Goal: Information Seeking & Learning: Check status

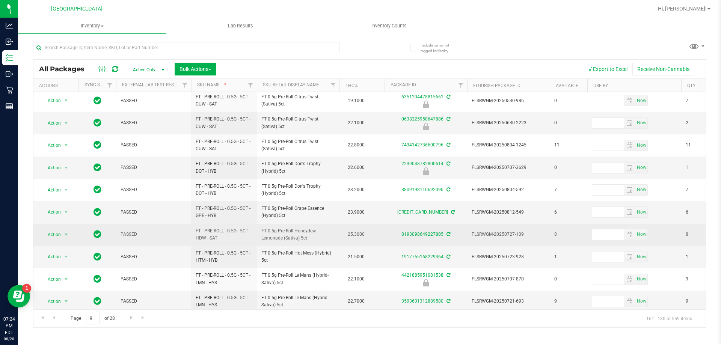
scroll to position [234, 0]
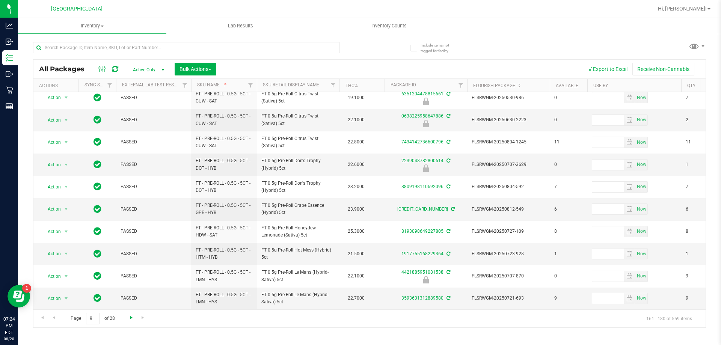
click at [132, 318] on span "Go to the next page" at bounding box center [131, 318] width 6 height 6
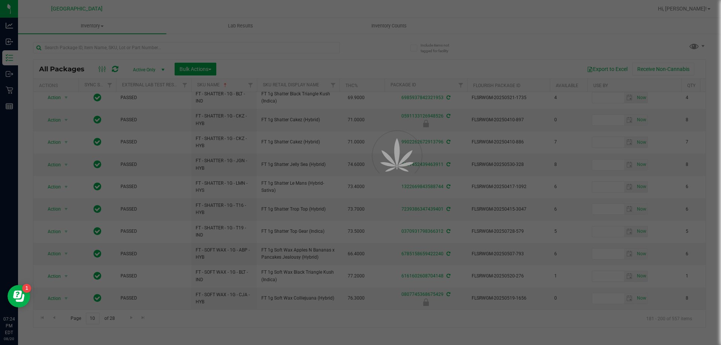
scroll to position [0, 0]
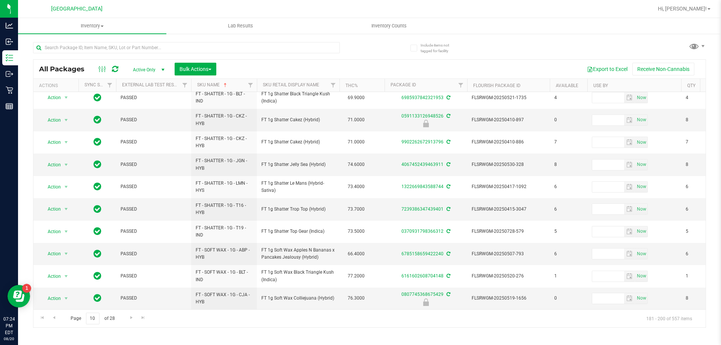
scroll to position [234, 0]
click at [131, 318] on span "Go to the next page" at bounding box center [131, 318] width 6 height 6
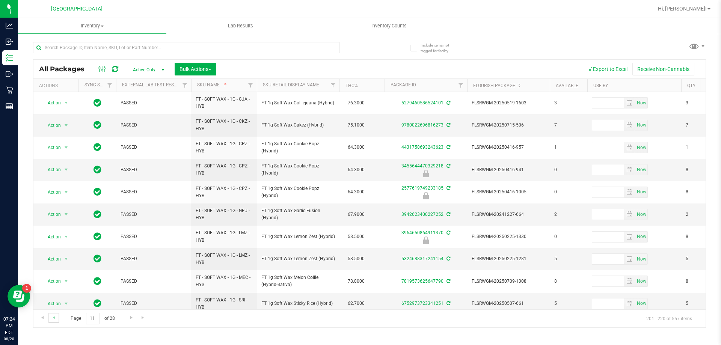
click at [57, 316] on link "Go to the previous page" at bounding box center [53, 318] width 11 height 10
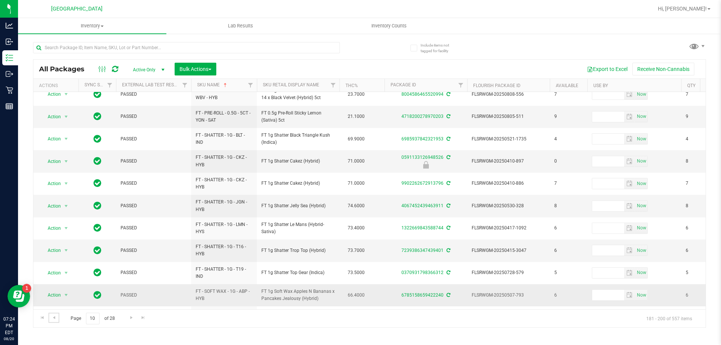
scroll to position [234, 0]
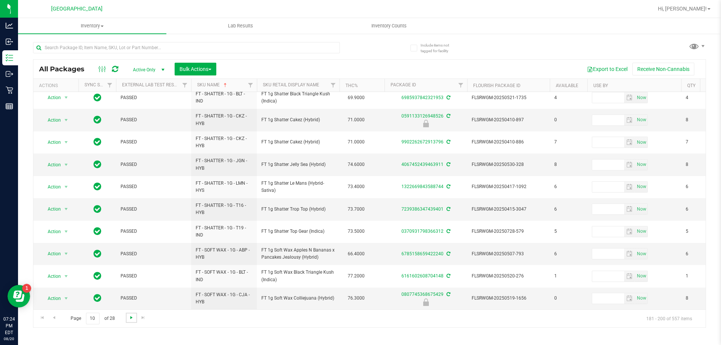
click at [129, 317] on span "Go to the next page" at bounding box center [131, 318] width 6 height 6
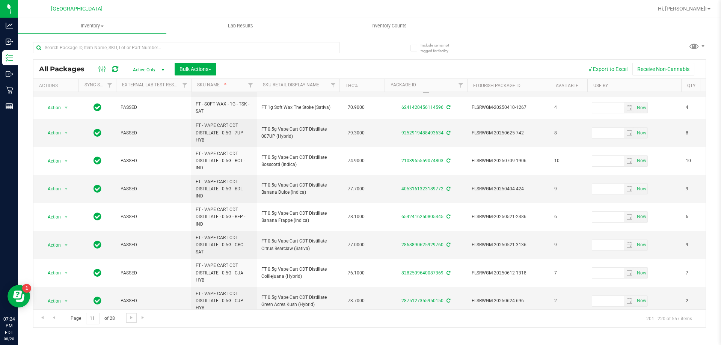
scroll to position [274, 0]
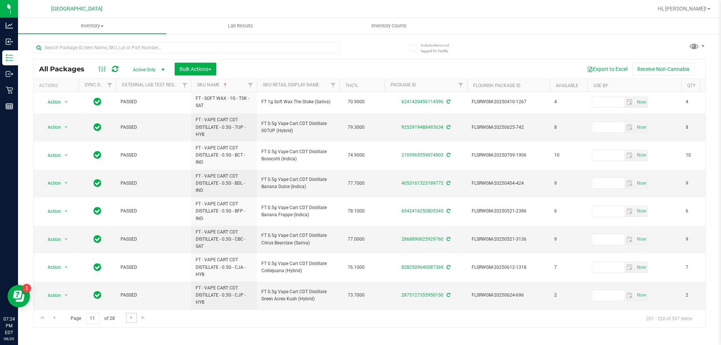
click at [135, 316] on link "Go to the next page" at bounding box center [131, 318] width 11 height 10
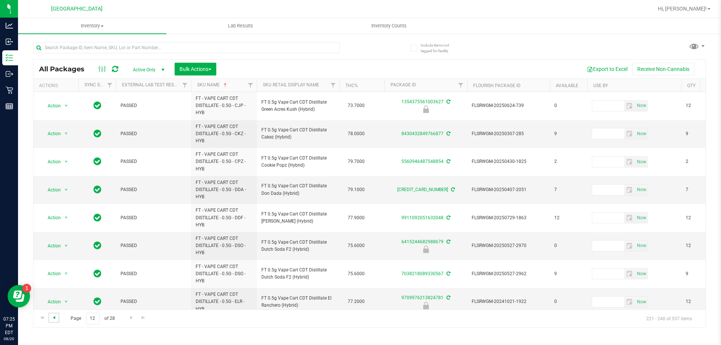
click at [56, 315] on span "Go to the previous page" at bounding box center [54, 318] width 6 height 6
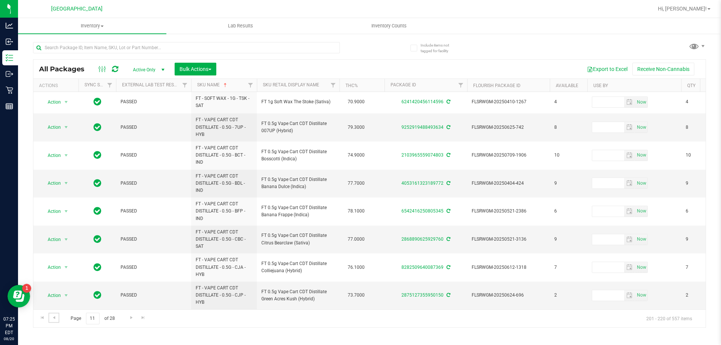
scroll to position [274, 0]
click at [130, 313] on link "Go to the next page" at bounding box center [131, 318] width 11 height 10
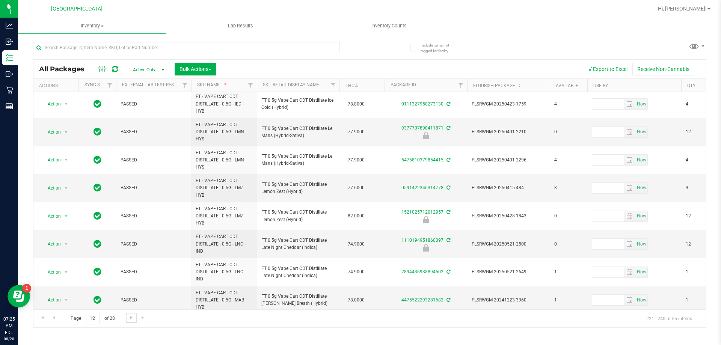
scroll to position [348, 0]
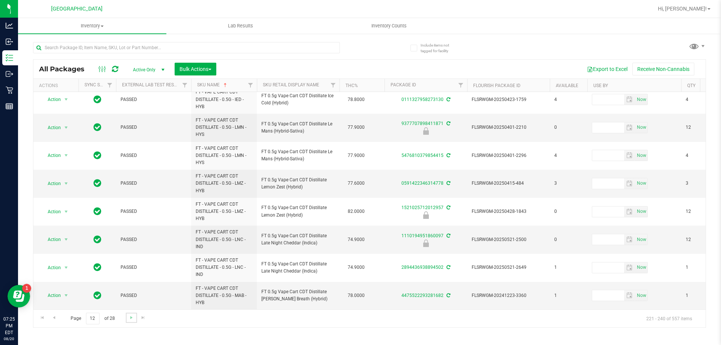
click at [134, 321] on link "Go to the next page" at bounding box center [131, 318] width 11 height 10
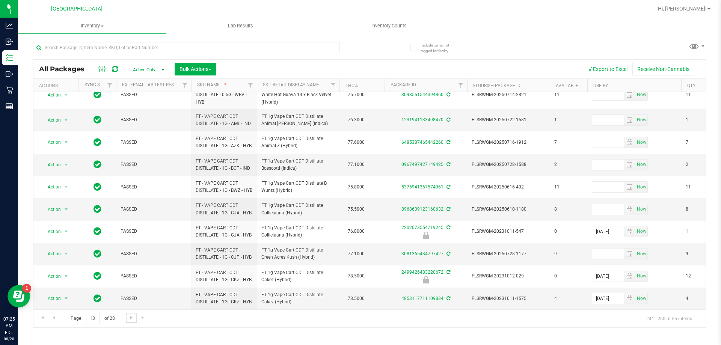
scroll to position [320, 0]
click at [130, 321] on link "Go to the next page" at bounding box center [131, 318] width 11 height 10
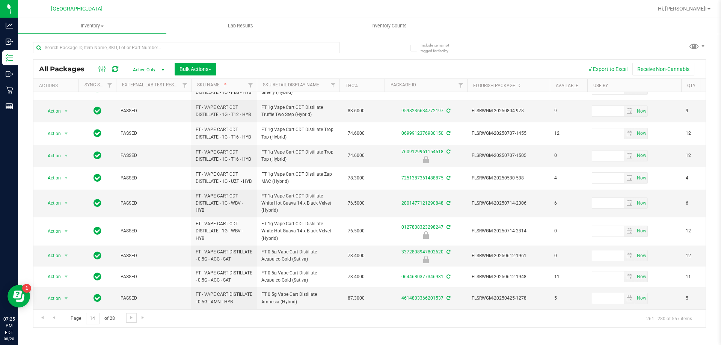
scroll to position [283, 0]
click at [130, 319] on span "Go to the next page" at bounding box center [131, 318] width 6 height 6
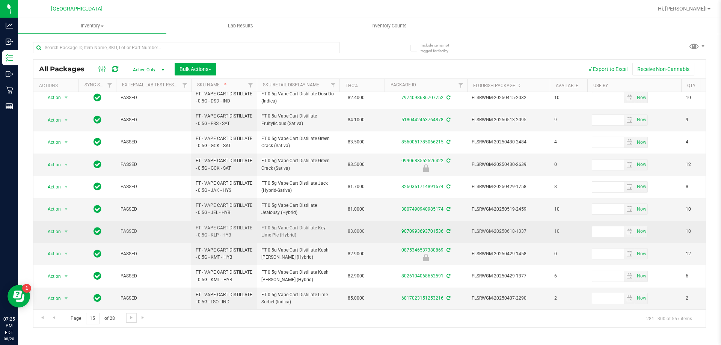
scroll to position [234, 0]
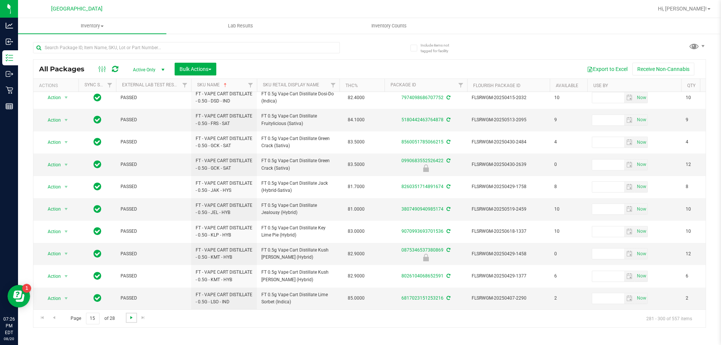
click at [129, 317] on span "Go to the next page" at bounding box center [131, 318] width 6 height 6
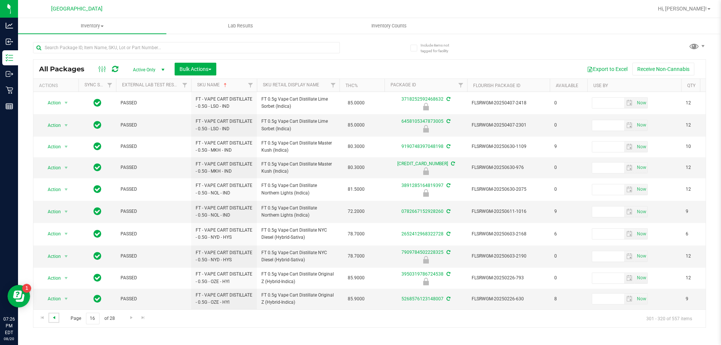
click at [53, 315] on span "Go to the previous page" at bounding box center [54, 318] width 6 height 6
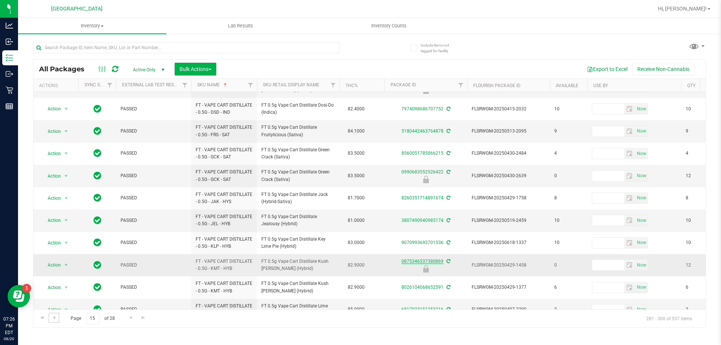
scroll to position [234, 0]
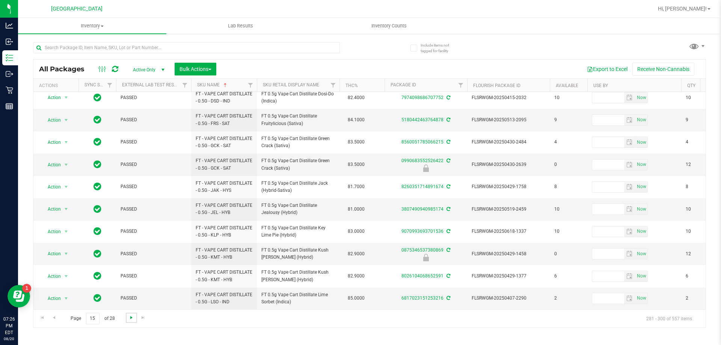
click at [129, 315] on span "Go to the next page" at bounding box center [131, 318] width 6 height 6
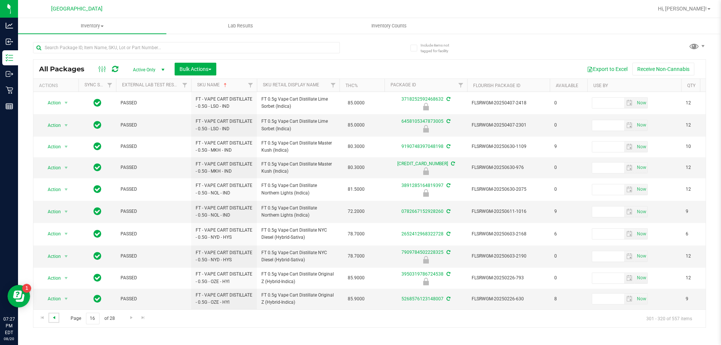
click at [53, 318] on span "Go to the previous page" at bounding box center [54, 318] width 6 height 6
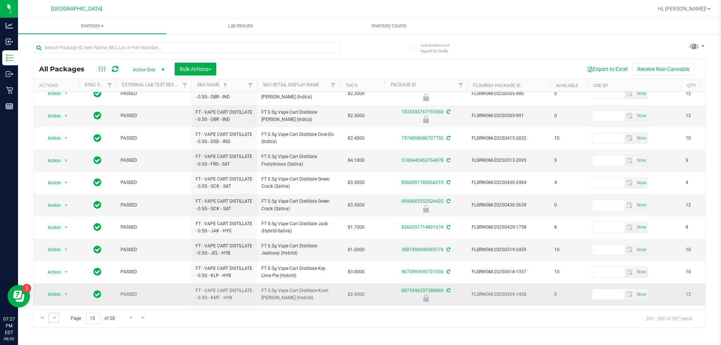
scroll to position [234, 0]
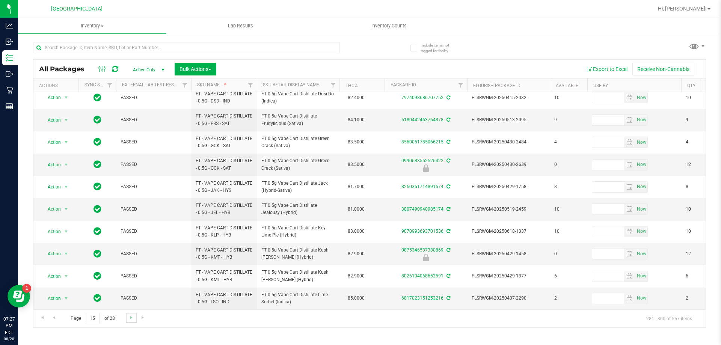
click at [131, 321] on link "Go to the next page" at bounding box center [131, 318] width 11 height 10
click at [132, 315] on span "Go to the next page" at bounding box center [131, 318] width 6 height 6
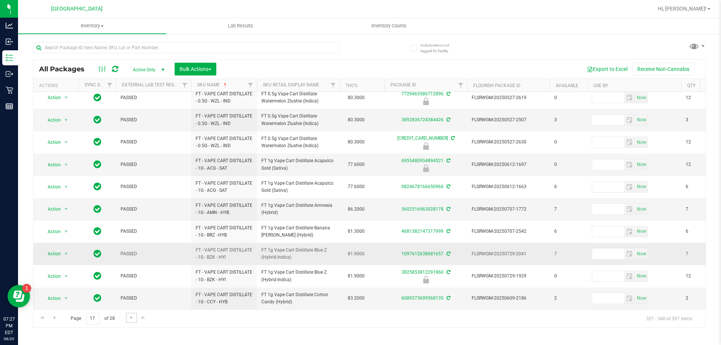
scroll to position [256, 0]
click at [130, 318] on span "Go to the next page" at bounding box center [131, 318] width 6 height 6
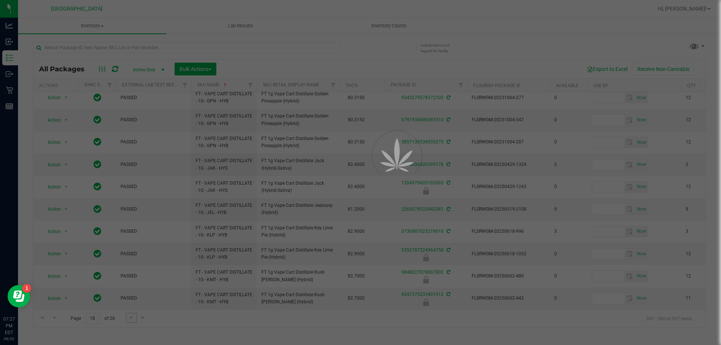
scroll to position [0, 0]
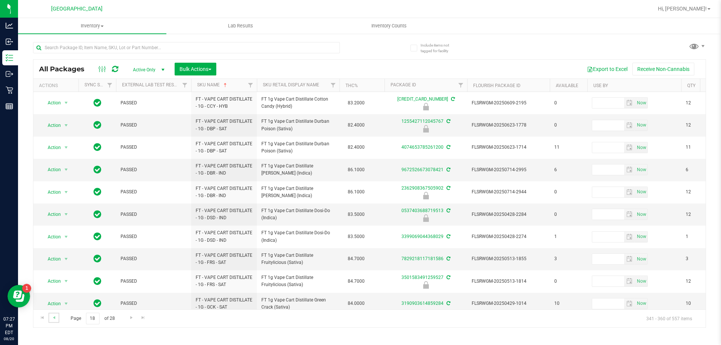
click at [57, 316] on link "Go to the previous page" at bounding box center [53, 318] width 11 height 10
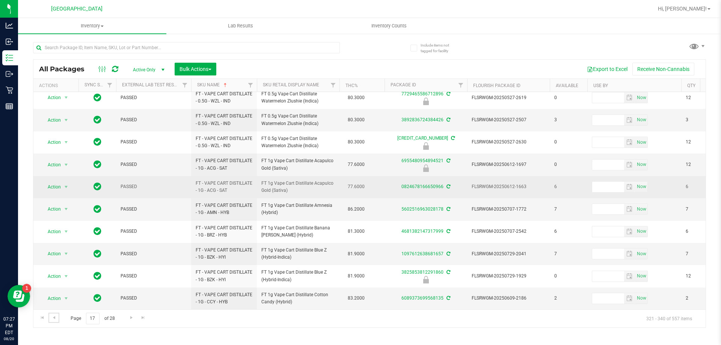
scroll to position [256, 0]
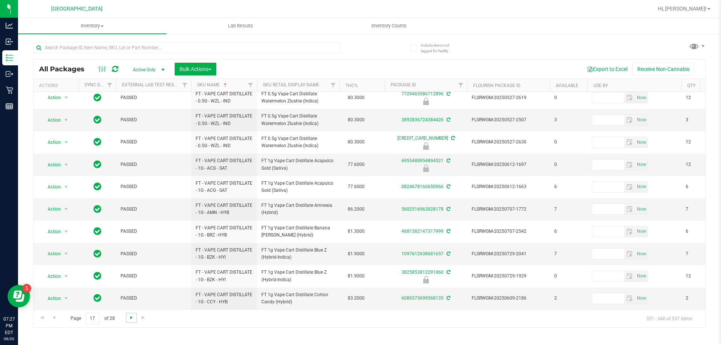
click at [131, 318] on span "Go to the next page" at bounding box center [131, 318] width 6 height 6
click at [131, 317] on span "Go to the next page" at bounding box center [131, 318] width 6 height 6
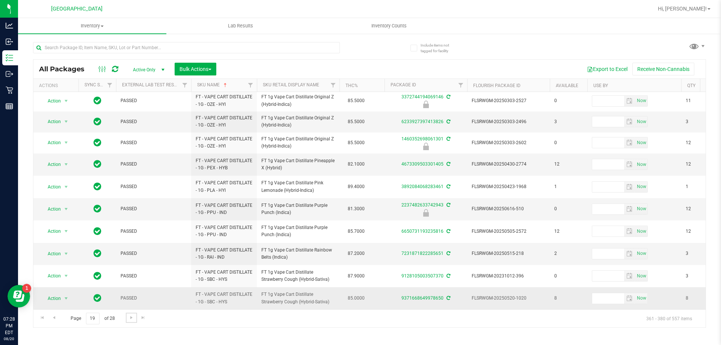
scroll to position [230, 0]
click at [133, 317] on span "Go to the next page" at bounding box center [131, 318] width 6 height 6
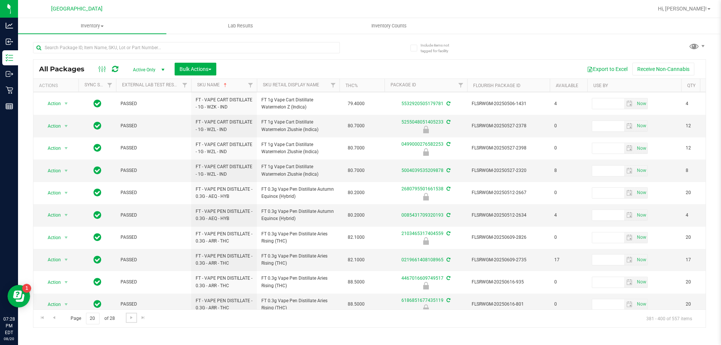
scroll to position [234, 0]
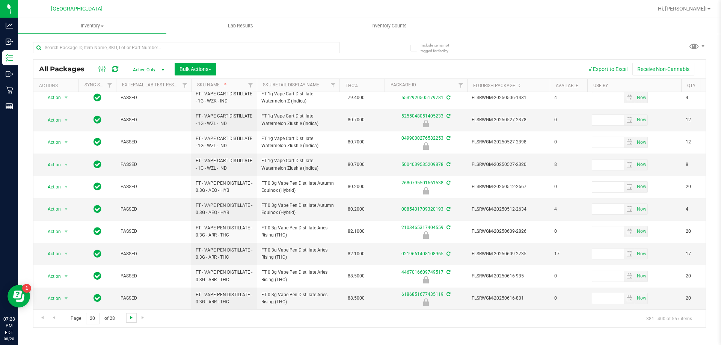
click at [130, 315] on span "Go to the next page" at bounding box center [131, 318] width 6 height 6
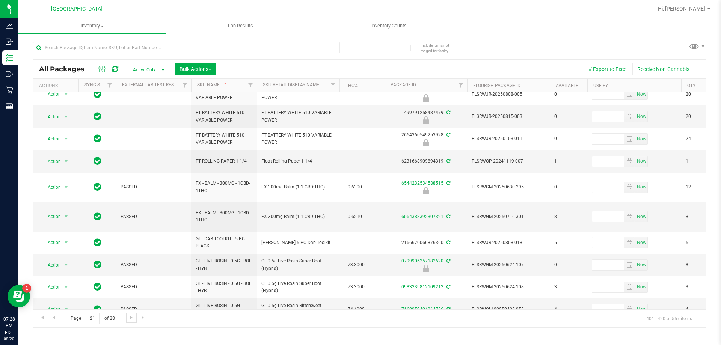
scroll to position [234, 0]
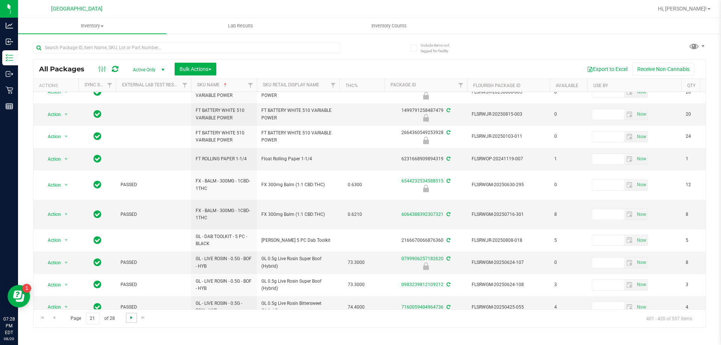
click at [130, 317] on span "Go to the next page" at bounding box center [131, 318] width 6 height 6
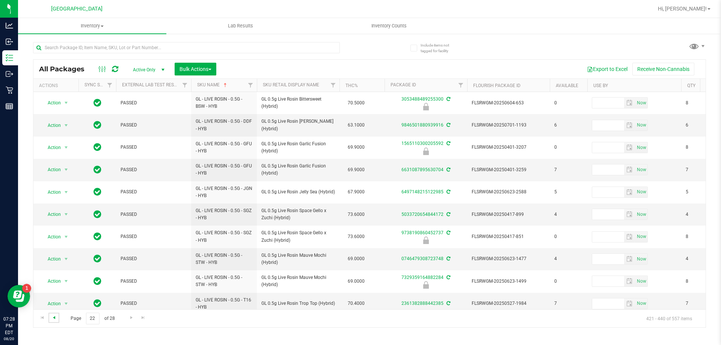
click at [53, 318] on span "Go to the previous page" at bounding box center [54, 318] width 6 height 6
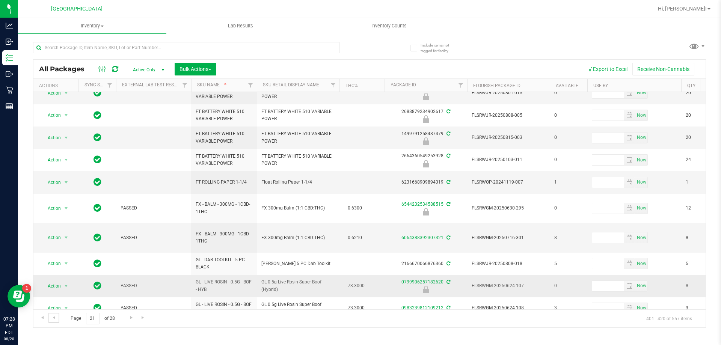
scroll to position [234, 0]
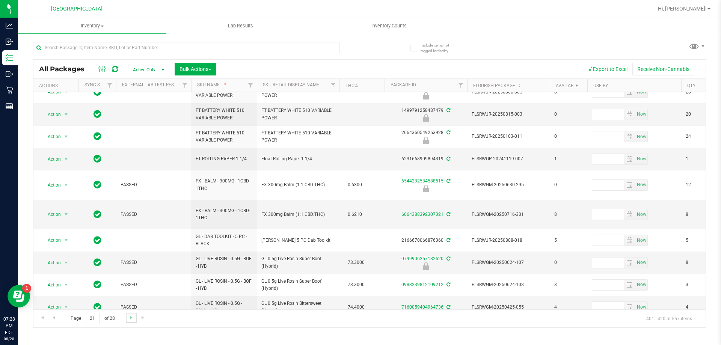
click at [128, 321] on link "Go to the next page" at bounding box center [131, 318] width 11 height 10
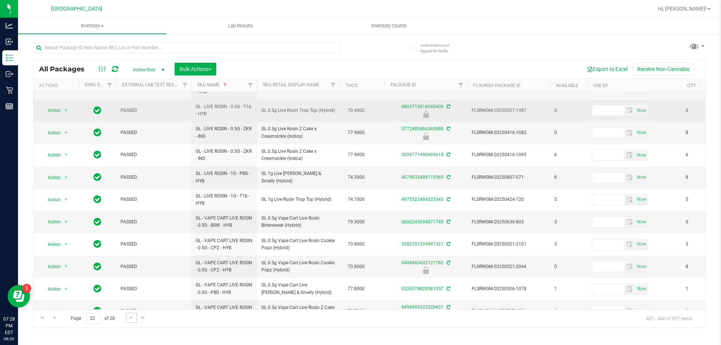
scroll to position [234, 0]
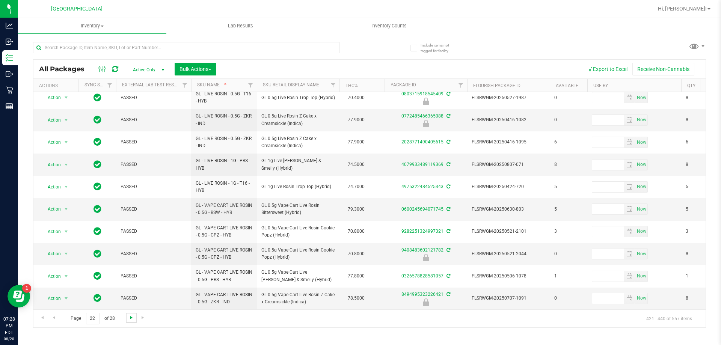
click at [132, 318] on span "Go to the next page" at bounding box center [131, 318] width 6 height 6
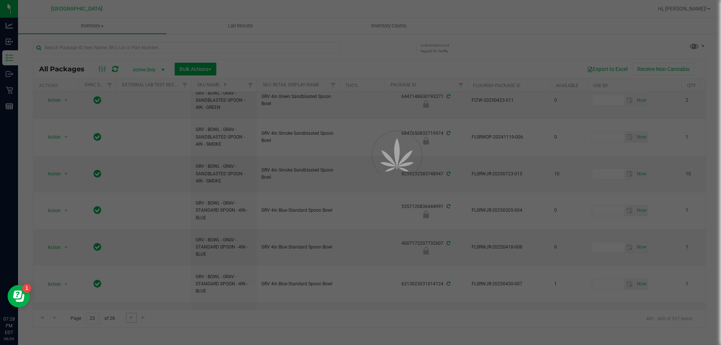
scroll to position [0, 0]
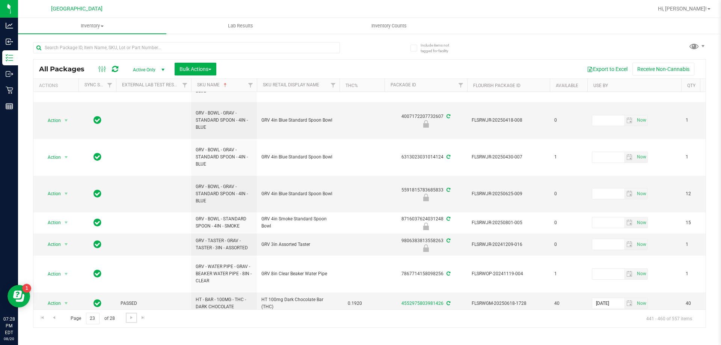
scroll to position [372, 0]
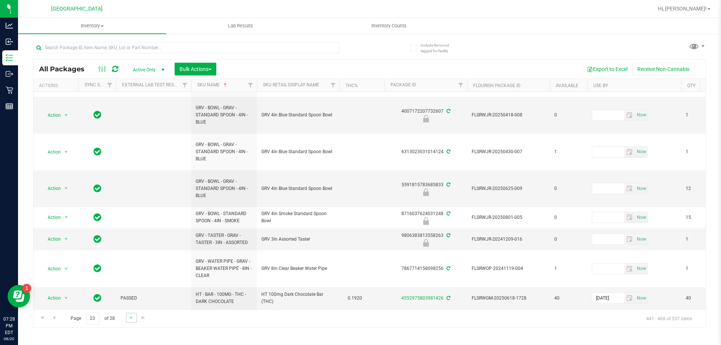
click at [134, 317] on link "Go to the next page" at bounding box center [131, 318] width 11 height 10
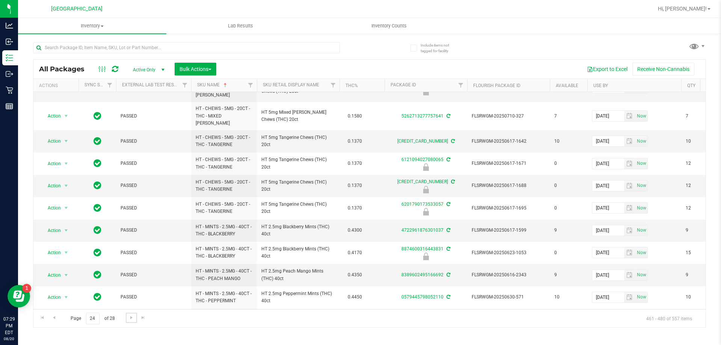
scroll to position [258, 0]
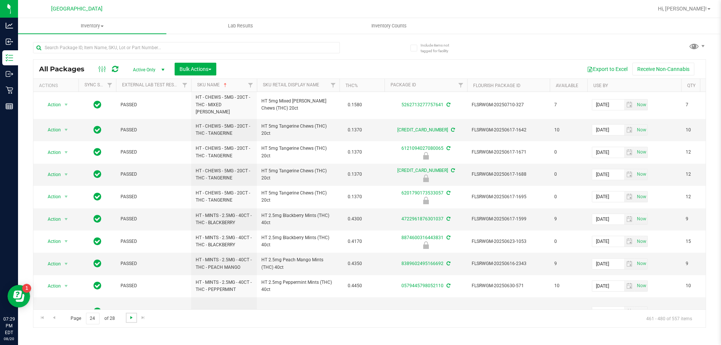
click at [131, 318] on span "Go to the next page" at bounding box center [131, 318] width 6 height 6
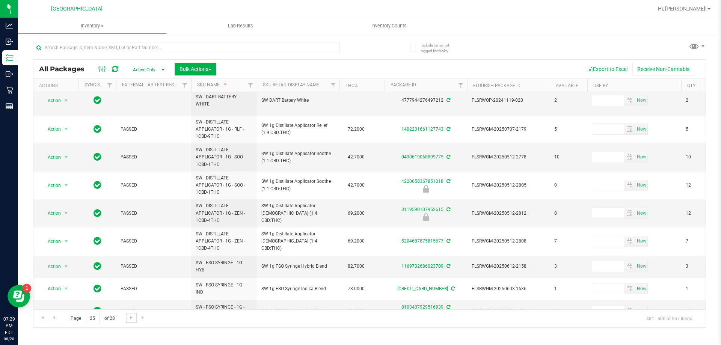
scroll to position [326, 0]
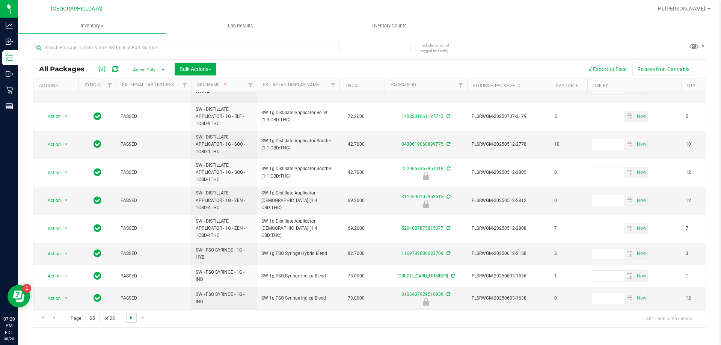
click at [131, 320] on span "Go to the next page" at bounding box center [131, 318] width 6 height 6
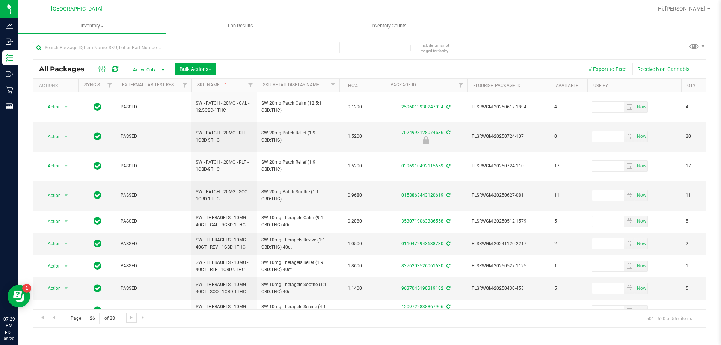
scroll to position [265, 0]
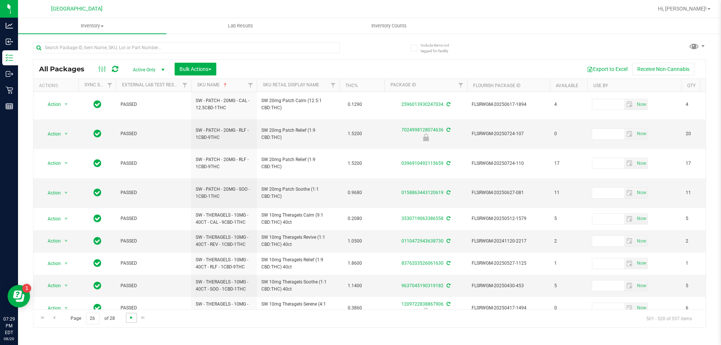
click at [131, 315] on span "Go to the next page" at bounding box center [131, 318] width 6 height 6
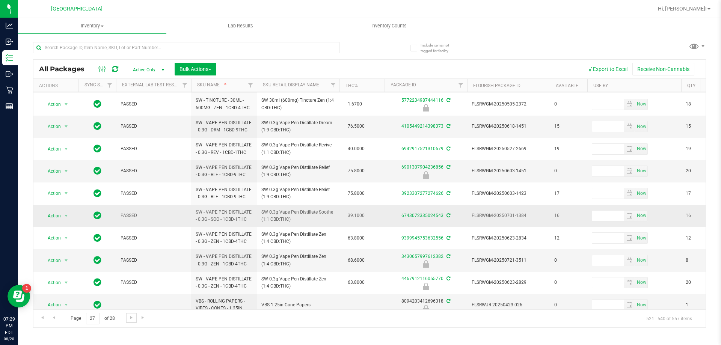
scroll to position [240, 0]
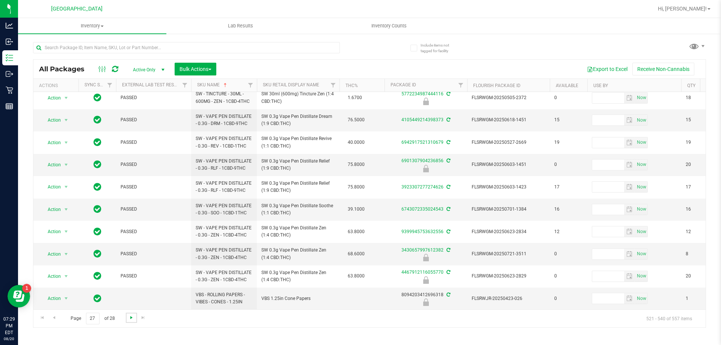
click at [131, 320] on span "Go to the next page" at bounding box center [131, 318] width 6 height 6
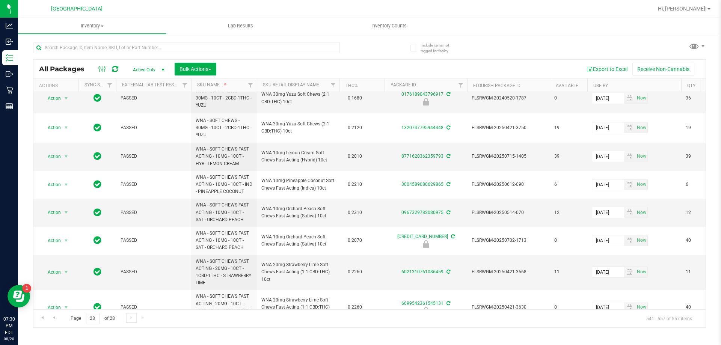
scroll to position [273, 0]
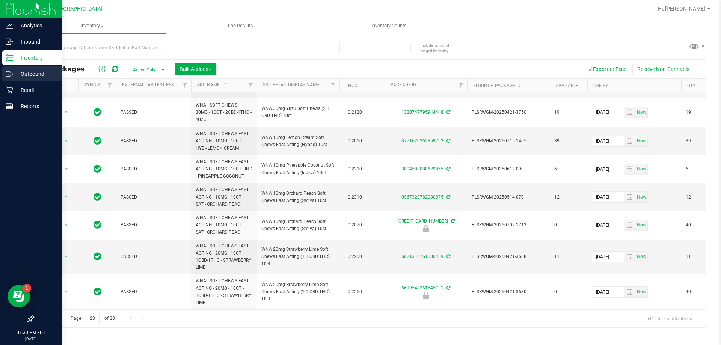
click at [13, 81] on link "Outbound" at bounding box center [31, 74] width 62 height 16
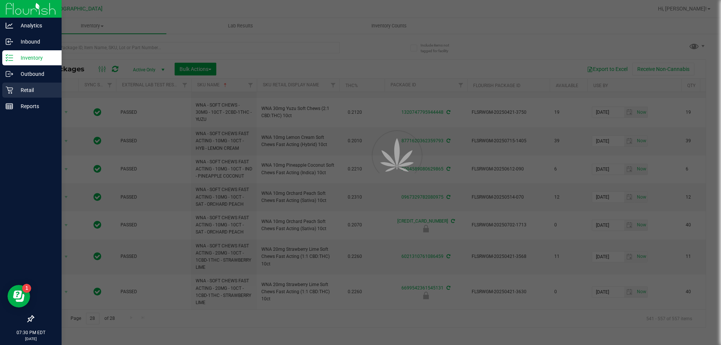
click at [8, 95] on div "Retail" at bounding box center [31, 90] width 59 height 15
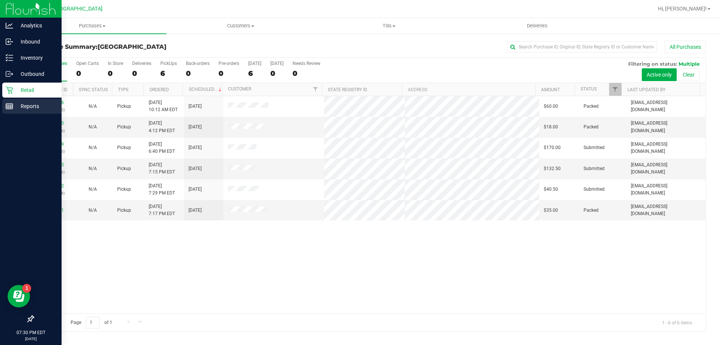
click at [20, 106] on p "Reports" at bounding box center [35, 106] width 45 height 9
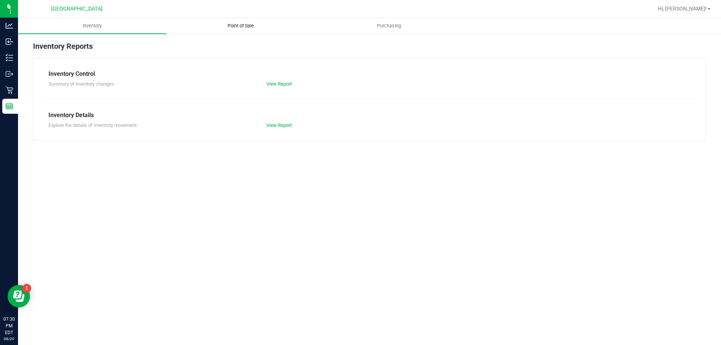
click at [242, 26] on span "Point of Sale" at bounding box center [240, 26] width 47 height 7
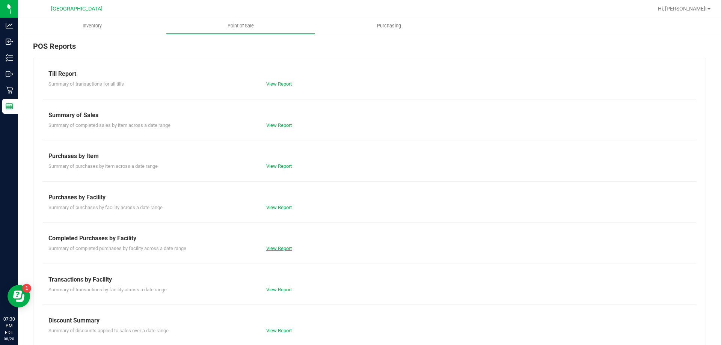
click at [279, 248] on link "View Report" at bounding box center [279, 249] width 26 height 6
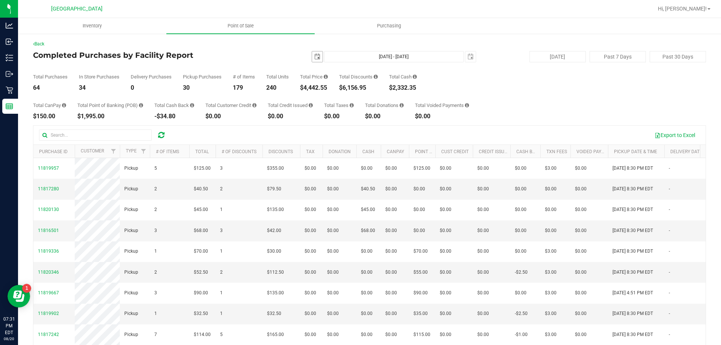
click at [315, 53] on span "select" at bounding box center [317, 56] width 11 height 11
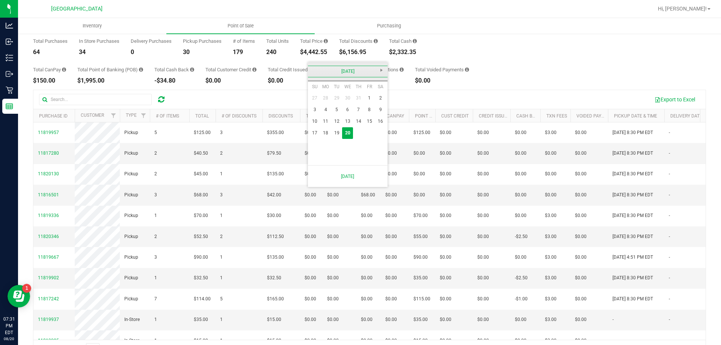
scroll to position [38, 0]
click at [328, 134] on link "18" at bounding box center [325, 133] width 11 height 12
type input "[DATE]"
type input "[DATE] - [DATE]"
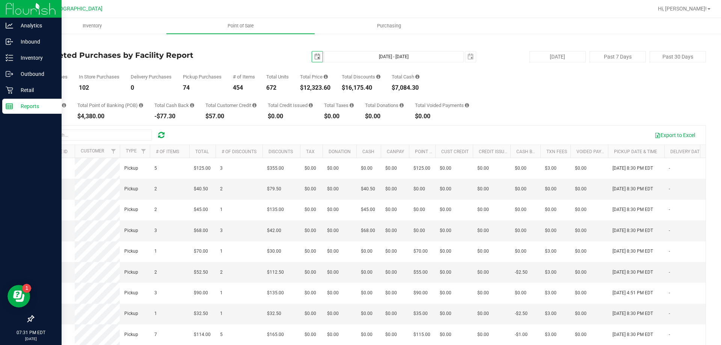
click at [3, 12] on div at bounding box center [31, 9] width 62 height 18
click at [13, 11] on img at bounding box center [31, 9] width 50 height 18
